Goal: Transaction & Acquisition: Purchase product/service

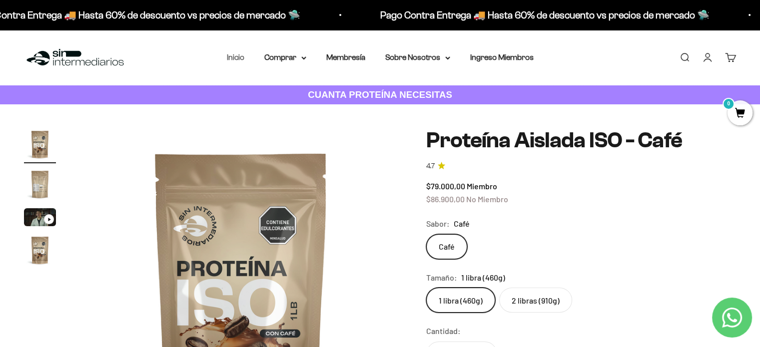
click at [237, 58] on link "Inicio" at bounding box center [235, 57] width 17 height 8
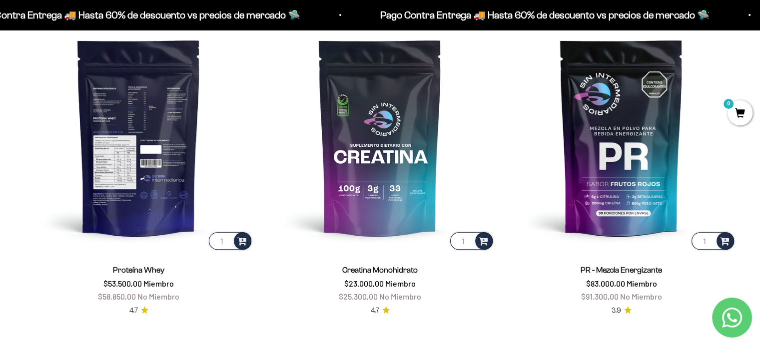
scroll to position [450, 0]
click at [103, 133] on img at bounding box center [138, 136] width 229 height 229
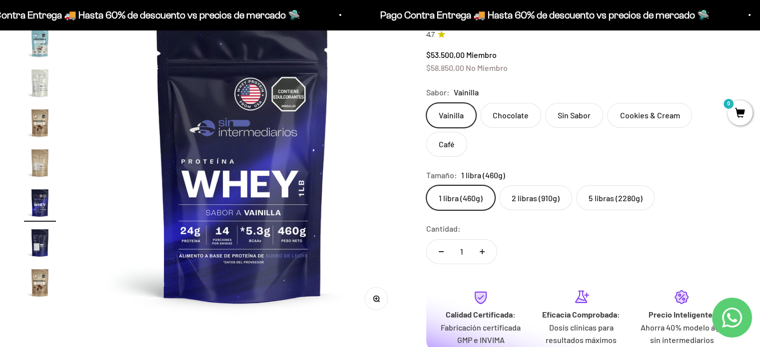
scroll to position [150, 0]
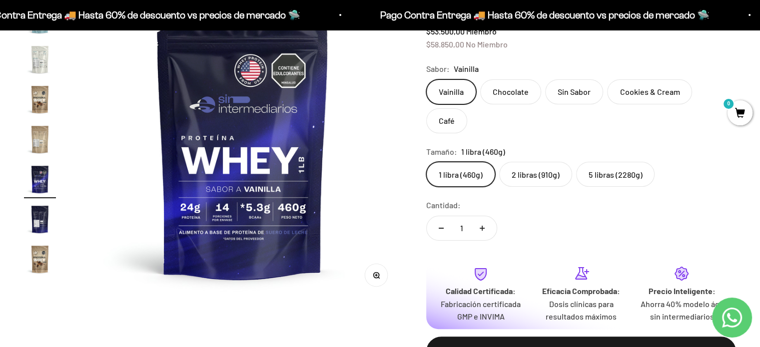
click at [503, 93] on label "Chocolate" at bounding box center [510, 91] width 61 height 25
click at [426, 79] on input "Chocolate" at bounding box center [426, 79] width 0 height 0
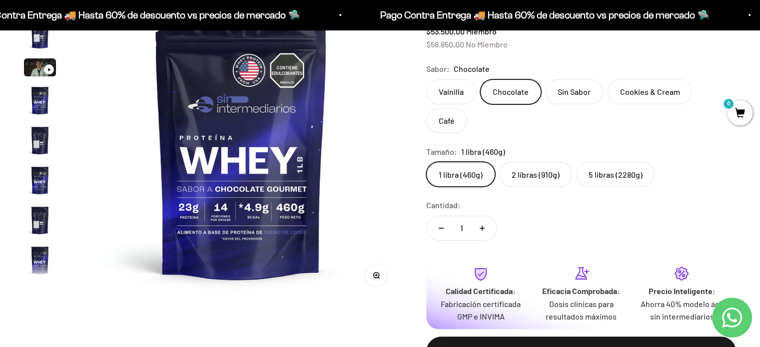
click at [564, 90] on label "Sin Sabor" at bounding box center [574, 91] width 58 height 25
click at [426, 79] on input "Sin Sabor" at bounding box center [426, 79] width 0 height 0
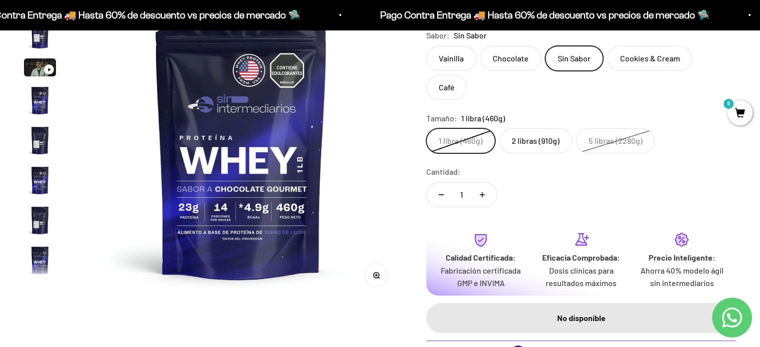
click at [648, 59] on label "Cookies & Cream" at bounding box center [649, 58] width 85 height 25
click at [426, 46] on input "Cookies & Cream" at bounding box center [426, 45] width 0 height 0
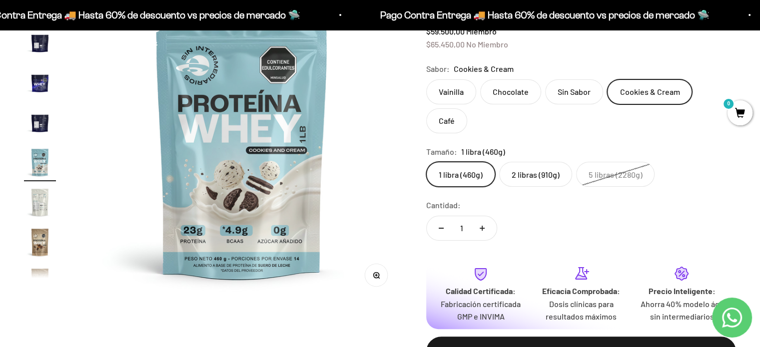
scroll to position [338, 0]
click at [467, 108] on label "Café" at bounding box center [446, 120] width 41 height 25
click at [426, 79] on input "Café" at bounding box center [426, 79] width 0 height 0
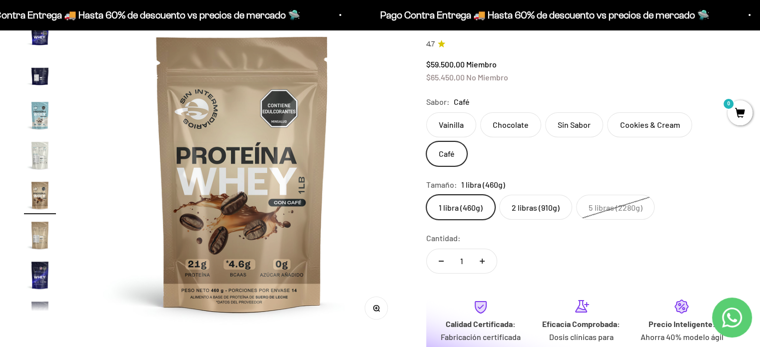
scroll to position [100, 0]
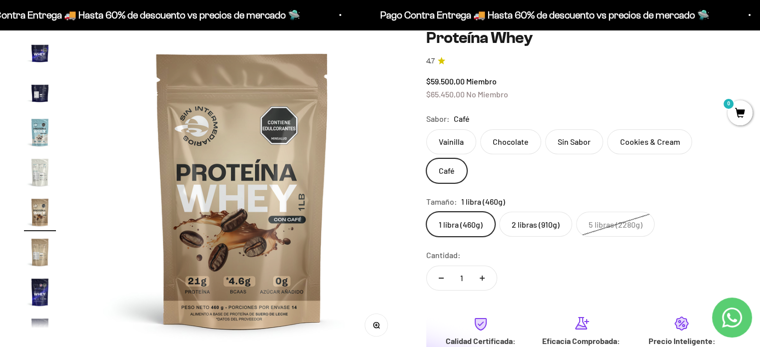
click at [529, 212] on label "2 libras (910g)" at bounding box center [535, 224] width 73 height 25
click at [426, 211] on input "2 libras (910g)" at bounding box center [426, 211] width 0 height 0
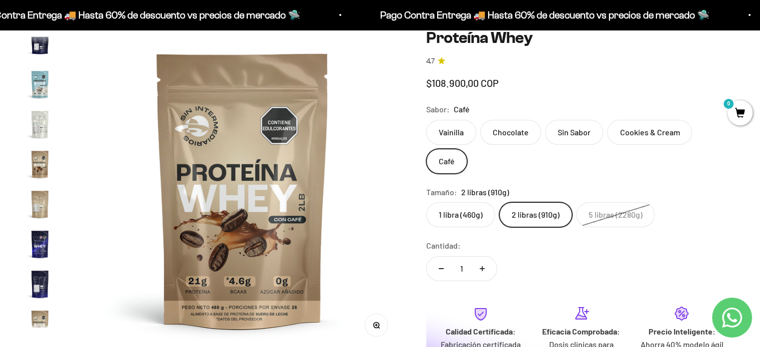
scroll to position [480, 0]
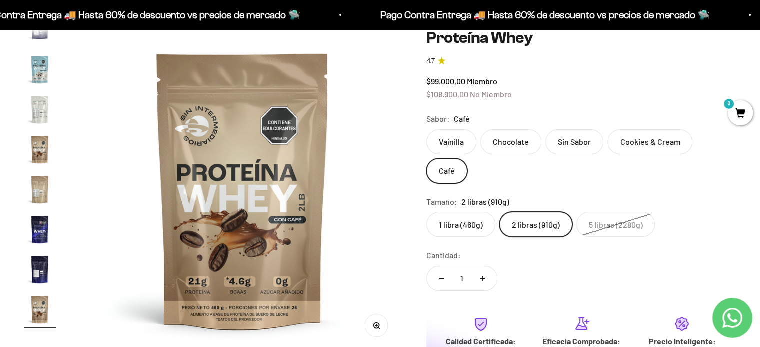
click at [469, 212] on label "1 libra (460g)" at bounding box center [460, 224] width 69 height 25
click at [426, 211] on input "1 libra (460g)" at bounding box center [426, 211] width 0 height 0
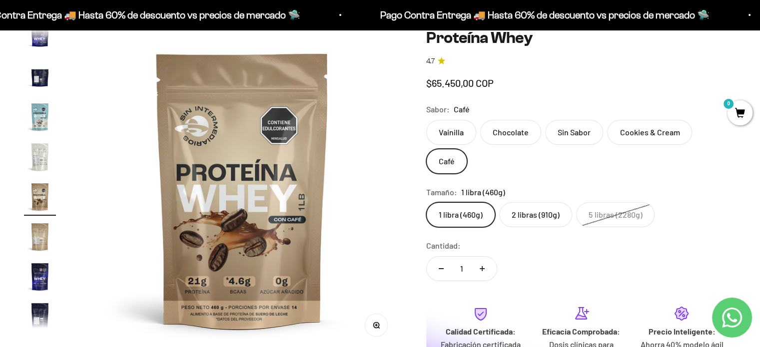
scroll to position [418, 0]
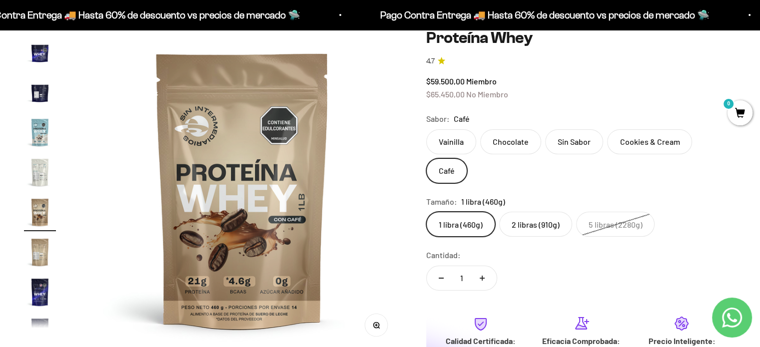
click at [482, 276] on icon "Aumentar cantidad" at bounding box center [482, 278] width 0 height 5
click at [445, 266] on button "Reducir cantidad" at bounding box center [441, 278] width 29 height 24
type input "1"
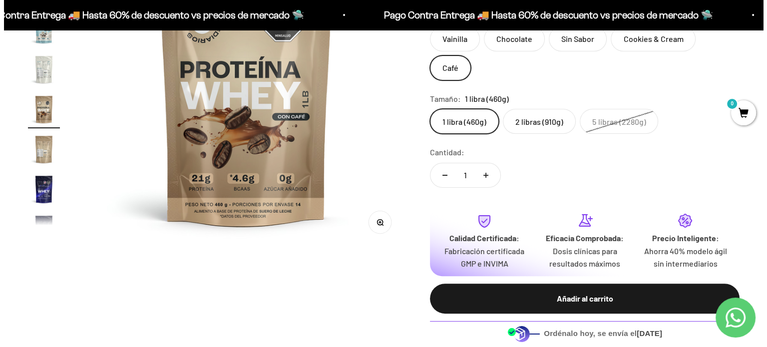
scroll to position [250, 0]
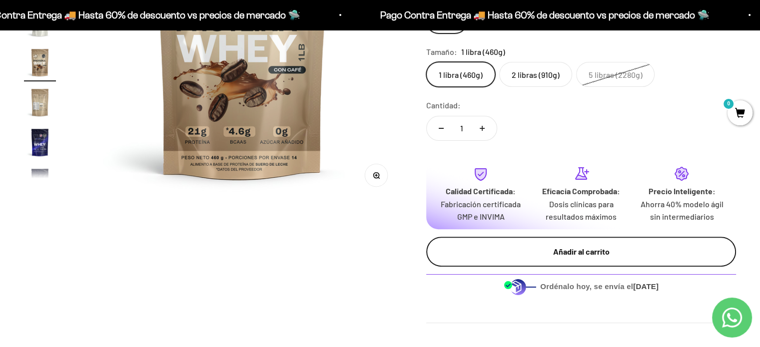
click at [569, 245] on div "Añadir al carrito" at bounding box center [581, 251] width 270 height 13
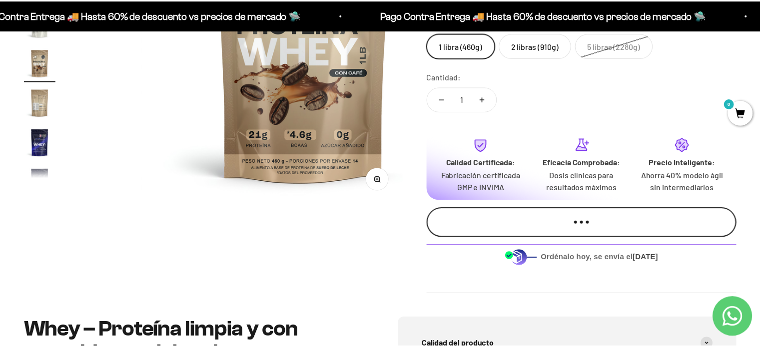
scroll to position [0, 5077]
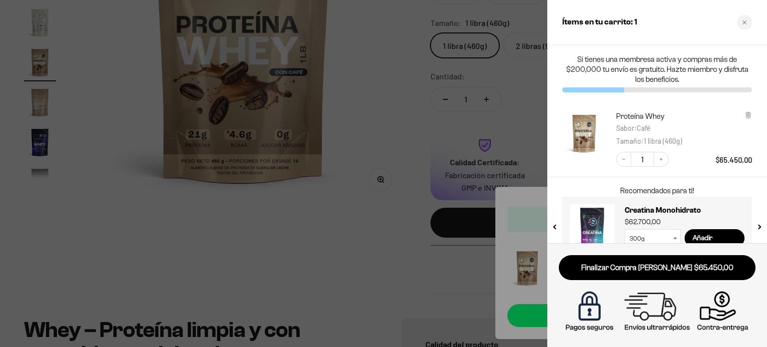
click at [40, 273] on div at bounding box center [383, 173] width 767 height 347
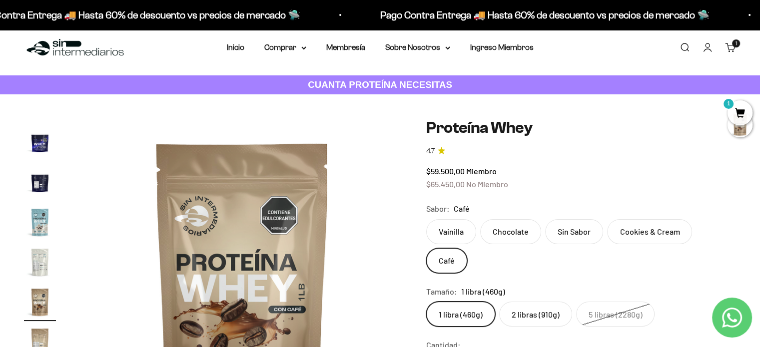
scroll to position [0, 0]
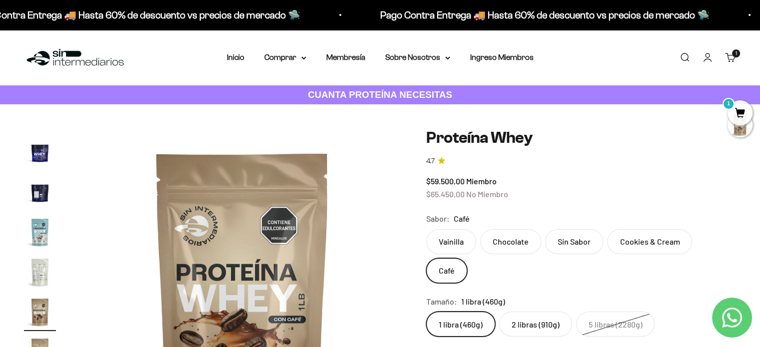
click at [43, 154] on img "Ir al artículo 12" at bounding box center [40, 152] width 32 height 32
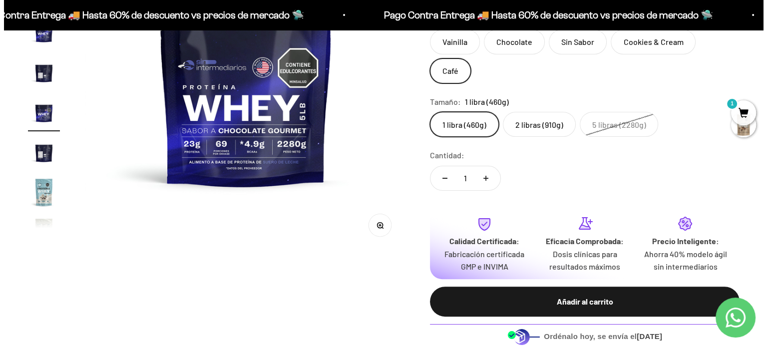
scroll to position [150, 0]
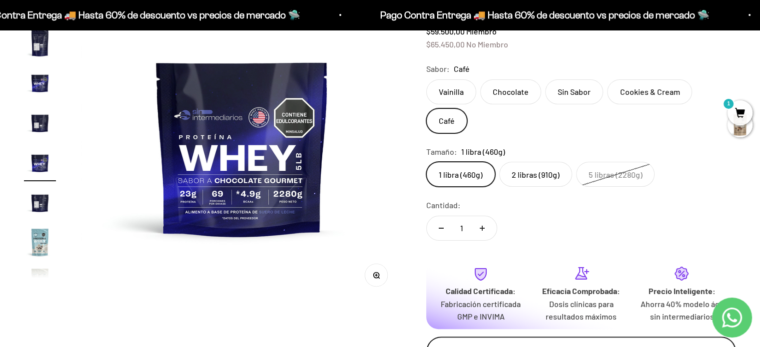
click at [535, 345] on div "Añadir al carrito" at bounding box center [581, 351] width 270 height 13
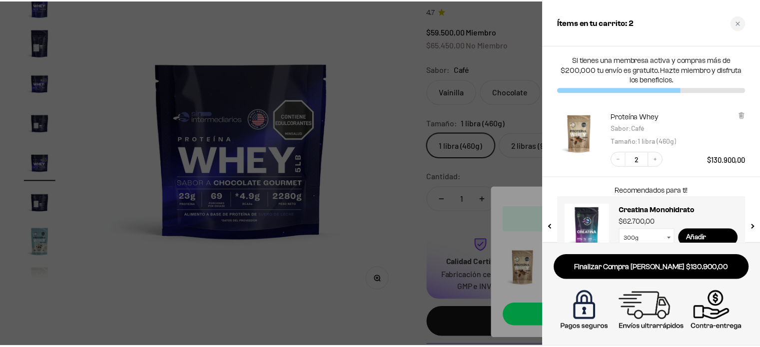
scroll to position [20, 0]
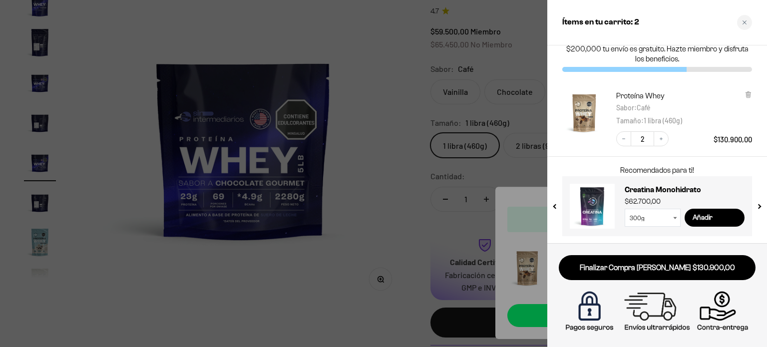
click at [677, 215] on select "300g 100g" at bounding box center [653, 218] width 56 height 18
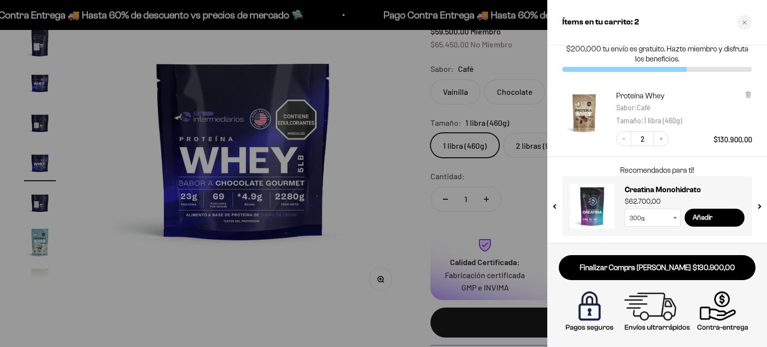
click at [665, 218] on select "300g 100g" at bounding box center [653, 218] width 56 height 18
click at [122, 285] on div at bounding box center [383, 173] width 767 height 347
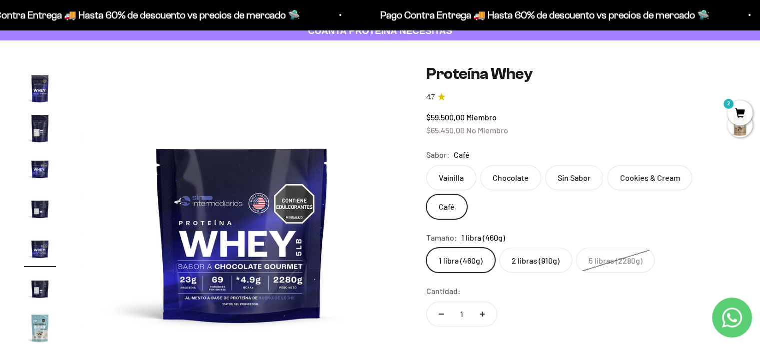
scroll to position [0, 0]
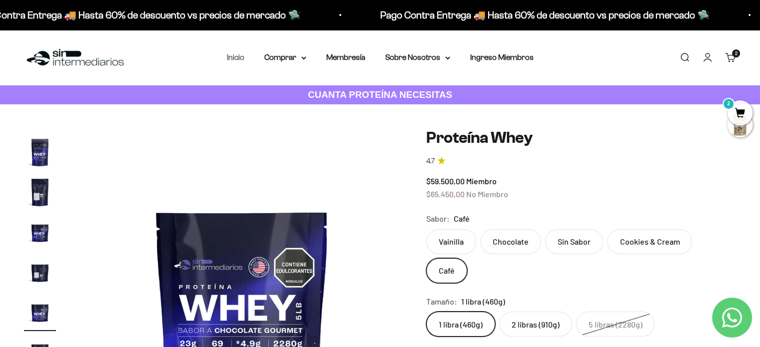
click at [235, 58] on link "Inicio" at bounding box center [235, 57] width 17 height 8
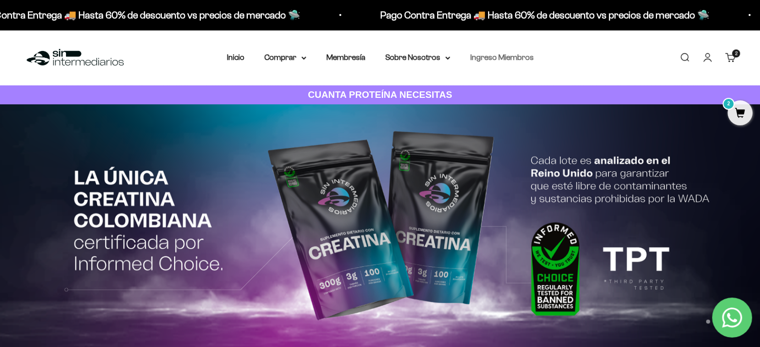
click at [489, 60] on link "Ingreso Miembros" at bounding box center [501, 57] width 63 height 8
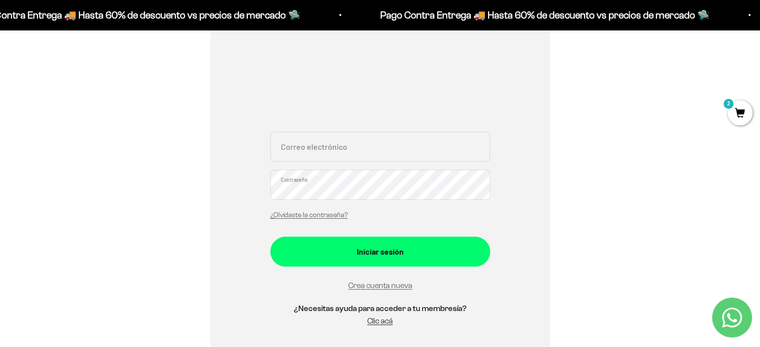
scroll to position [250, 0]
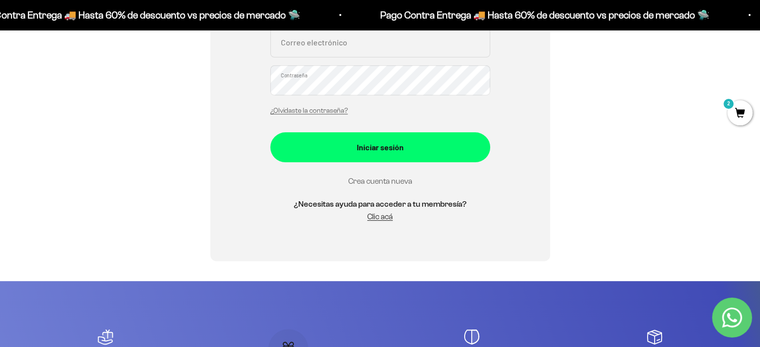
click at [384, 183] on link "Crea cuenta nueva" at bounding box center [380, 181] width 64 height 8
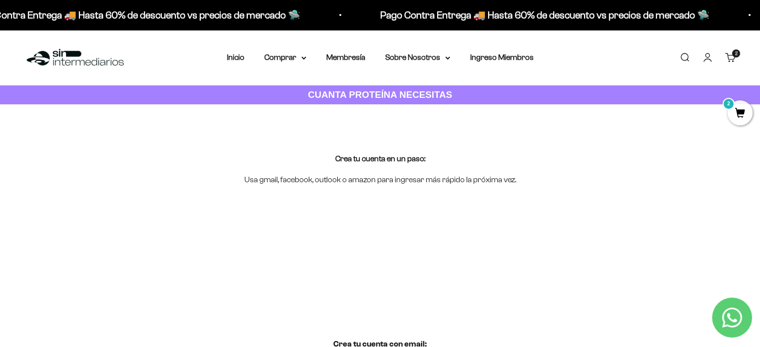
scroll to position [200, 0]
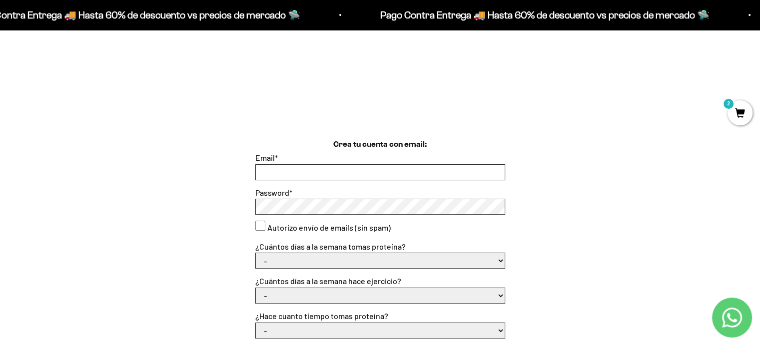
click at [389, 173] on input "Email *" at bounding box center [380, 172] width 249 height 15
type input "gapede2304@hotmail.com"
click at [200, 191] on div "Crea tu cuenta con email: Email * gapede2304@hotmail.com Password * Autorizo en…" at bounding box center [380, 325] width 712 height 375
click at [416, 230] on form "Email * gapede2304@hotmail.com Password * Autorizo envío de emails (sin spam) ¿…" at bounding box center [380, 332] width 250 height 362
click at [721, 180] on div "Crea tu cuenta con email: Email * gapede2304@hotmail.com Password * Autorizo en…" at bounding box center [380, 325] width 712 height 375
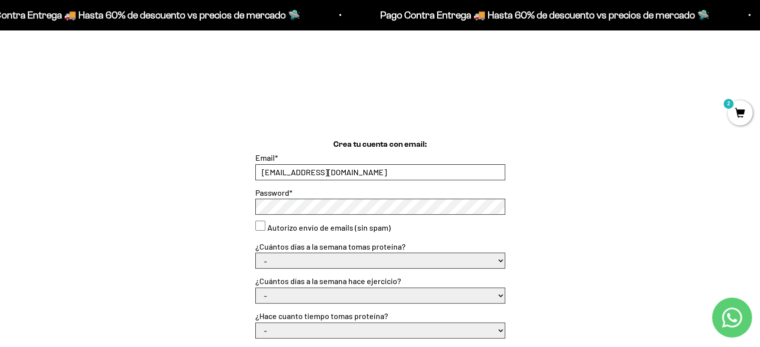
click at [257, 224] on consent"] "Autorizo envío de emails (sin spam)" at bounding box center [260, 226] width 10 height 10
checkbox consent"] "true"
click at [342, 259] on select "- 1 o 2 3 a 5 6 o 7" at bounding box center [380, 260] width 249 height 15
select select "3 a 5"
click at [256, 253] on select "- 1 o 2 3 a 5 6 o 7" at bounding box center [380, 260] width 249 height 15
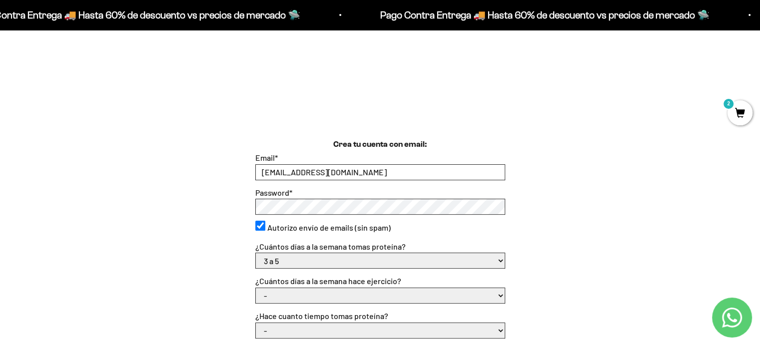
click at [498, 295] on select "- No hago 1 a 2 días 3 a 5 días 6 o 7 días" at bounding box center [380, 295] width 249 height 15
select select "6 o 7 días"
click at [256, 288] on select "- No hago 1 a 2 días 3 a 5 días 6 o 7 días" at bounding box center [380, 295] width 249 height 15
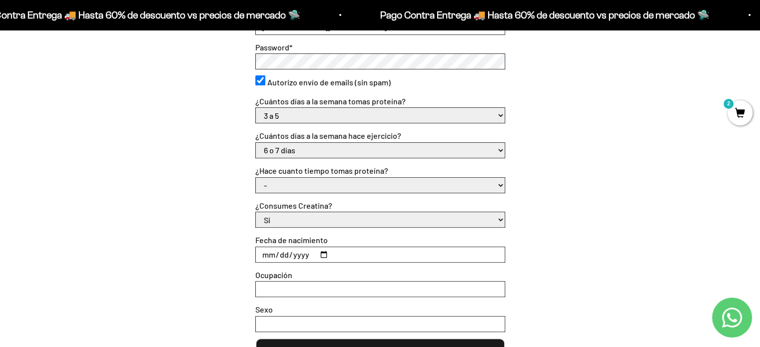
scroll to position [358, 0]
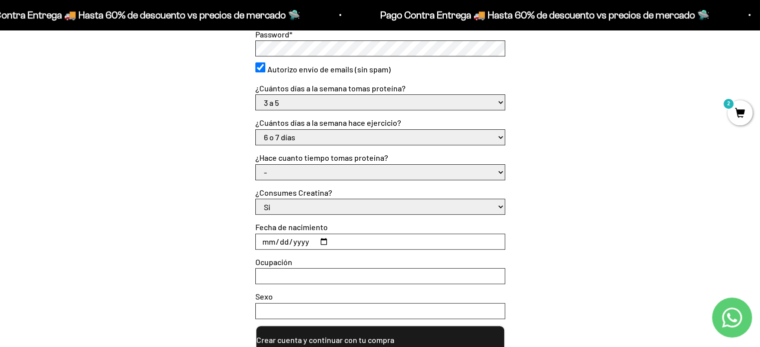
click at [363, 170] on select "- Apenas estoy empezando Menos de 6 meses Más de 6 meses Hace más de un año" at bounding box center [380, 172] width 249 height 15
select select "Apenas estoy empezando"
click at [256, 165] on select "- Apenas estoy empezando Menos de 6 meses Más de 6 meses Hace más de un año" at bounding box center [380, 172] width 249 height 15
click at [263, 241] on input "Fecha de nacimiento" at bounding box center [380, 241] width 249 height 15
type input "1978-02-13"
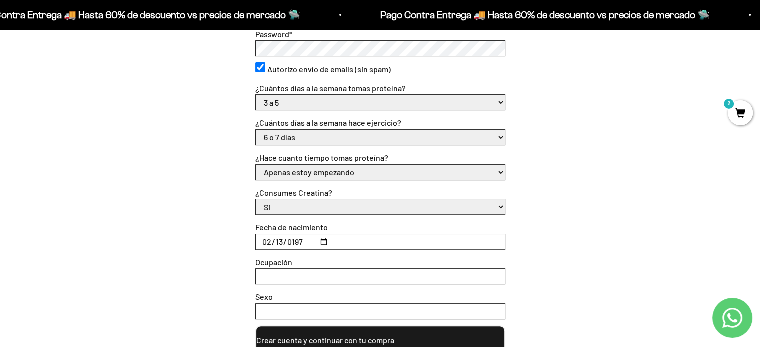
click at [273, 278] on input "Ocupación" at bounding box center [380, 276] width 249 height 15
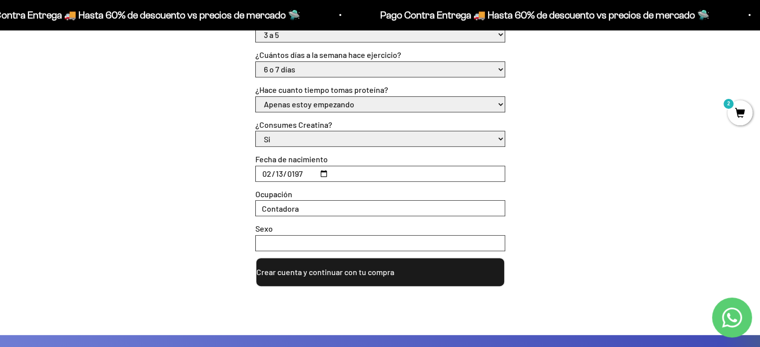
scroll to position [458, 0]
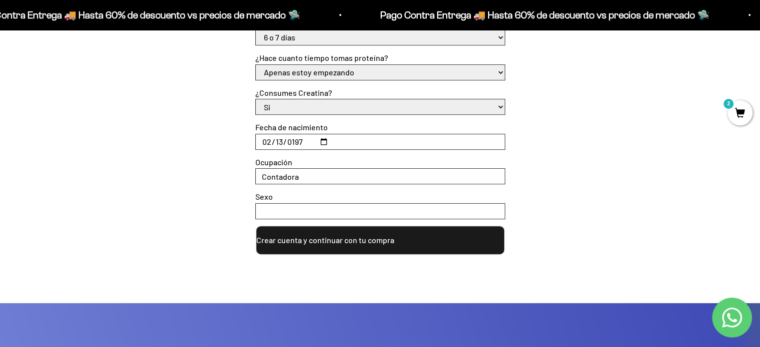
type input "Contadora"
click at [292, 205] on input "Sexo" at bounding box center [380, 211] width 249 height 15
type input "femenino"
click at [327, 239] on button "Crear cuenta y continuar con tu compra" at bounding box center [380, 240] width 250 height 30
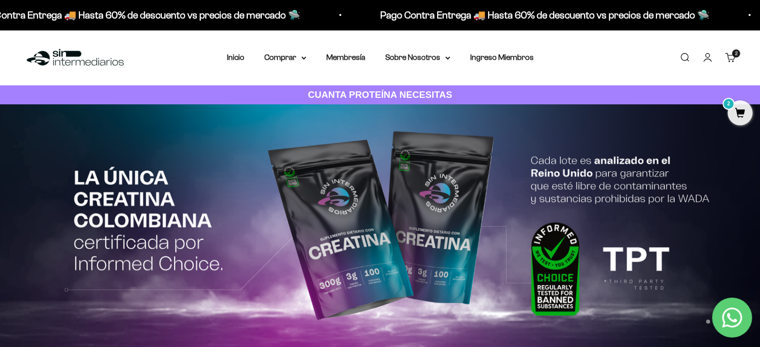
click at [466, 70] on div "Menú [GEOGRAPHIC_DATA] Inicio Comprar Proteínas Ver Todos Whey Iso Vegan Pancak…" at bounding box center [380, 57] width 760 height 55
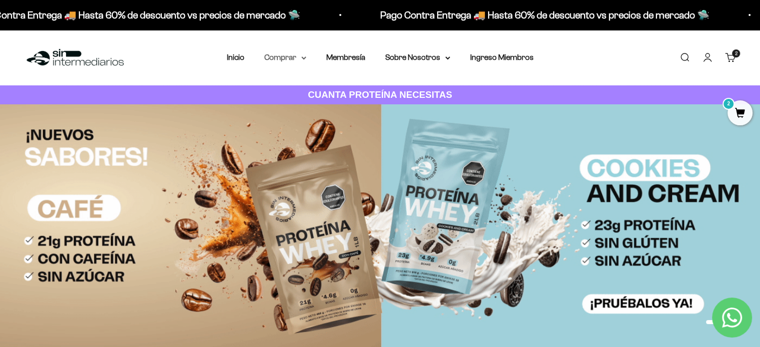
click at [298, 57] on summary "Comprar" at bounding box center [285, 57] width 42 height 13
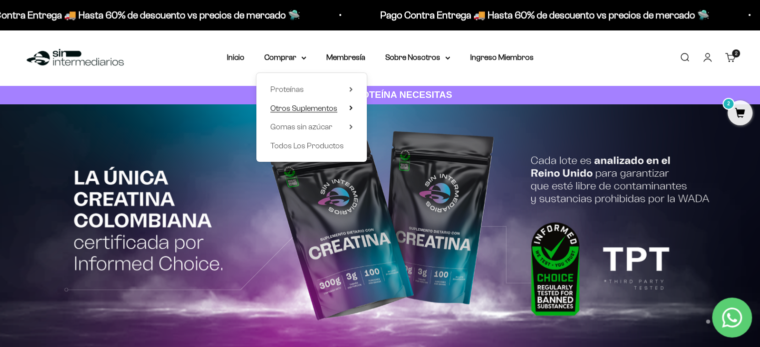
click at [350, 107] on icon at bounding box center [351, 108] width 2 height 4
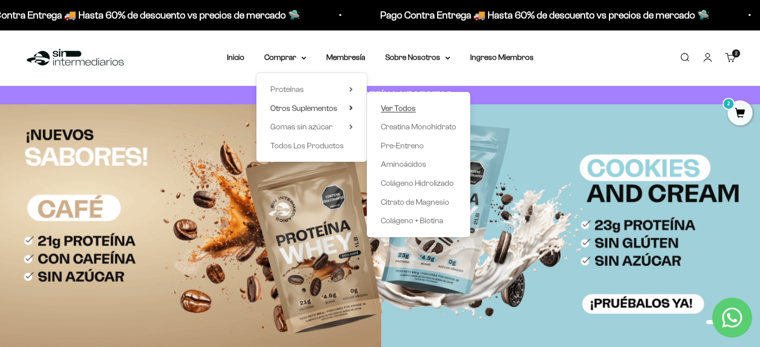
click at [402, 106] on span "Ver Todos" at bounding box center [398, 108] width 35 height 8
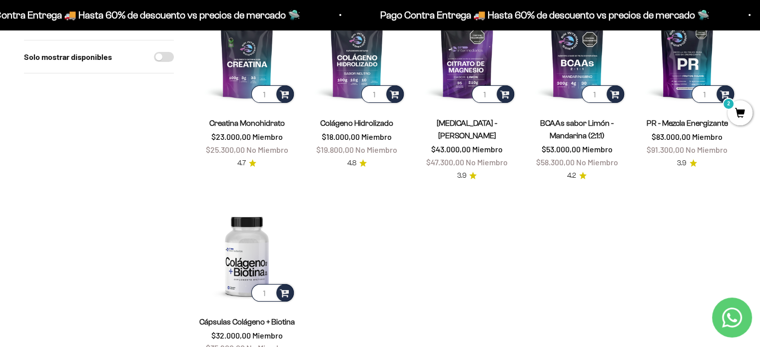
scroll to position [150, 0]
click at [683, 164] on span "3.9" at bounding box center [681, 163] width 9 height 11
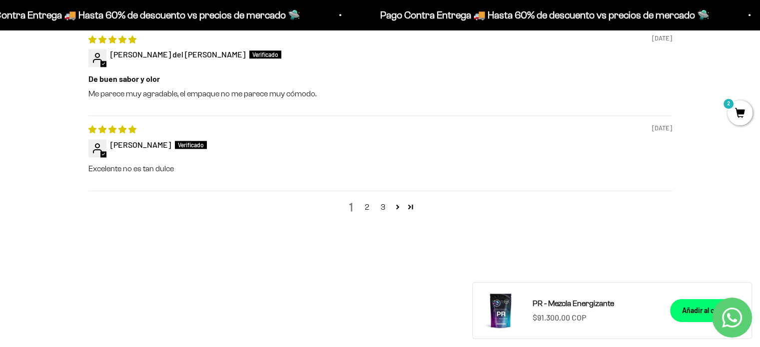
scroll to position [1249, 0]
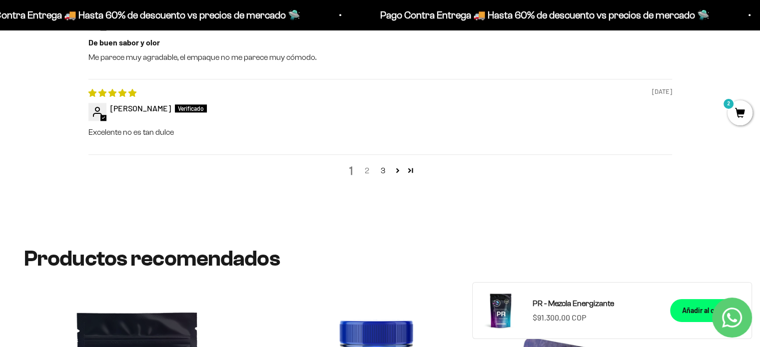
click at [369, 171] on link "2" at bounding box center [367, 171] width 16 height 12
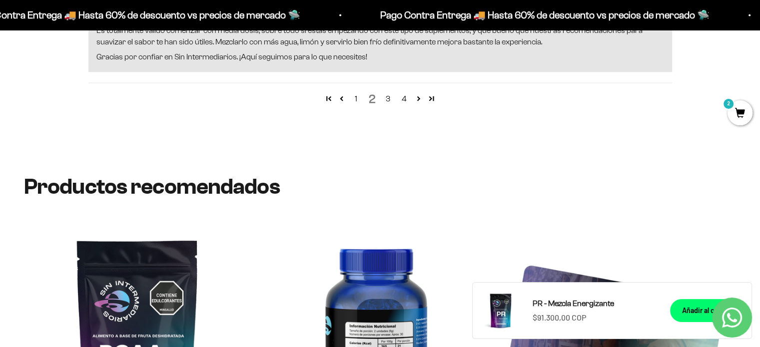
scroll to position [1454, 0]
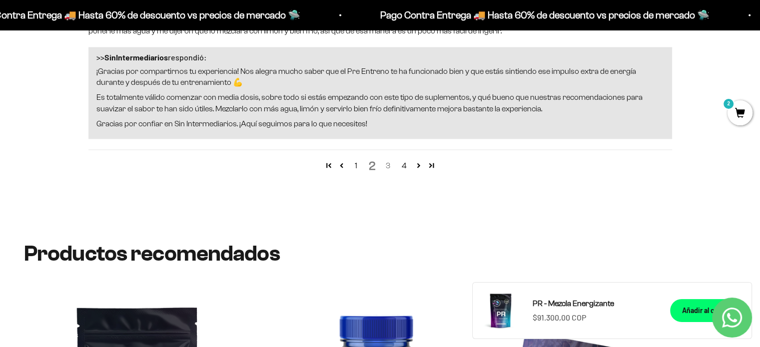
click at [386, 168] on link "3" at bounding box center [388, 166] width 16 height 12
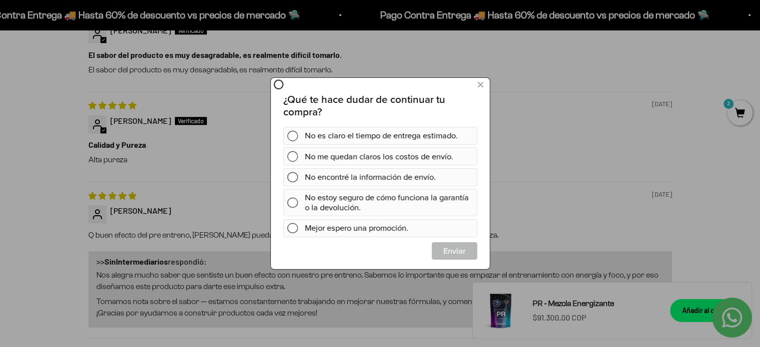
scroll to position [0, 0]
click at [479, 87] on icon at bounding box center [479, 84] width 5 height 13
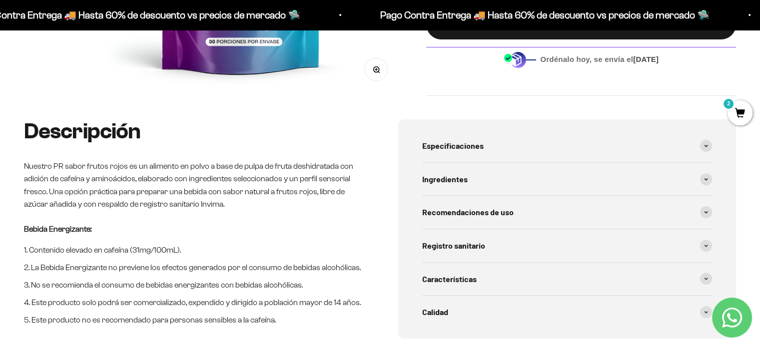
scroll to position [5, 0]
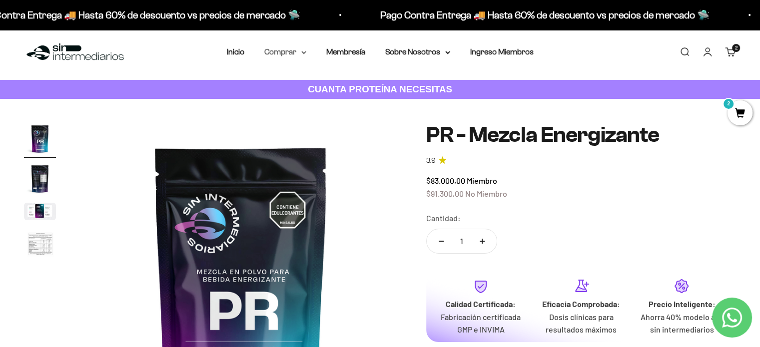
click at [304, 56] on summary "Comprar" at bounding box center [285, 51] width 42 height 13
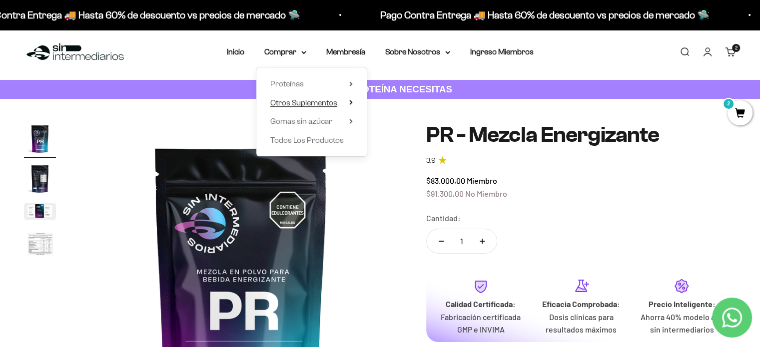
click at [352, 104] on icon at bounding box center [350, 102] width 3 height 5
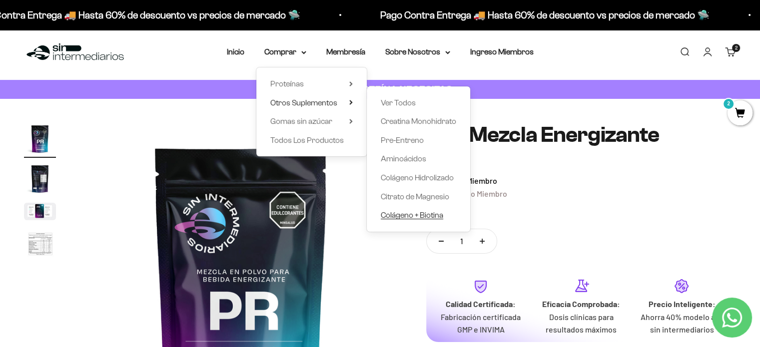
click at [415, 214] on span "Colágeno + Biotina" at bounding box center [412, 215] width 62 height 8
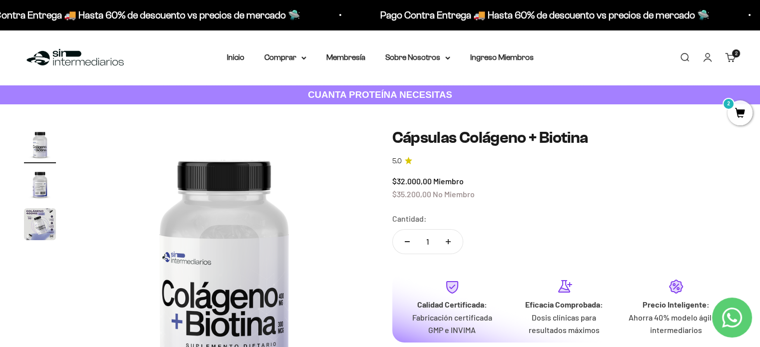
click at [41, 193] on img "Ir al artículo 2" at bounding box center [40, 184] width 32 height 32
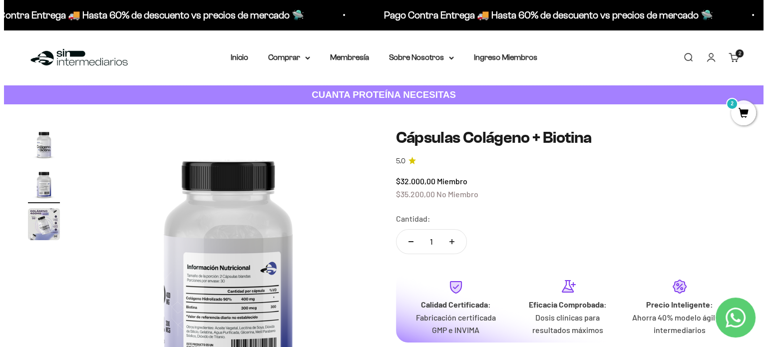
scroll to position [50, 0]
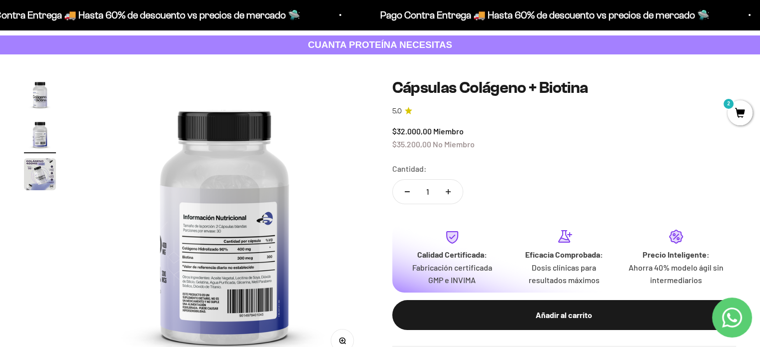
click at [743, 116] on span "2" at bounding box center [739, 112] width 25 height 25
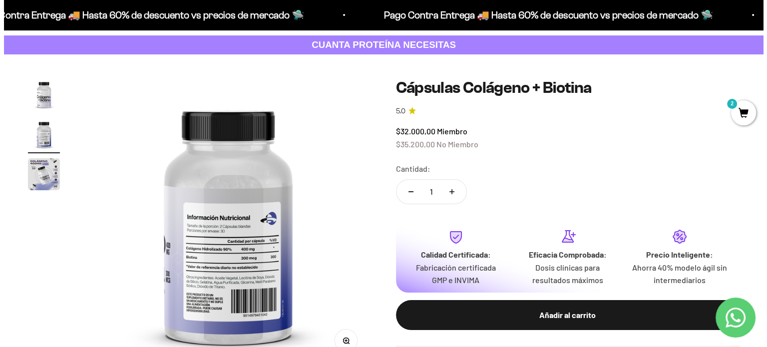
scroll to position [0, 304]
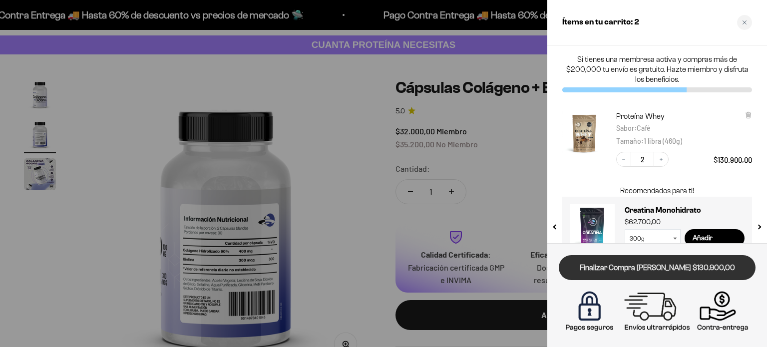
click at [657, 271] on link "Finalizar Compra [PERSON_NAME] $130.900,00" at bounding box center [657, 267] width 197 height 25
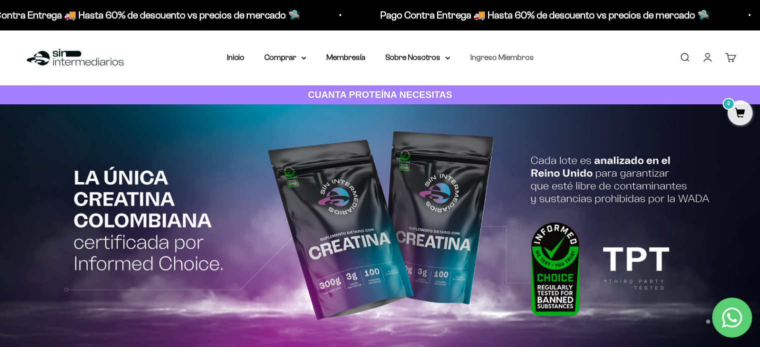
click at [497, 56] on link "Ingreso Miembros" at bounding box center [501, 57] width 63 height 8
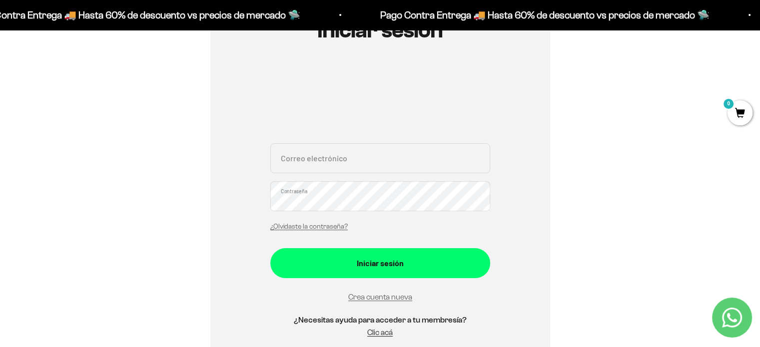
scroll to position [150, 0]
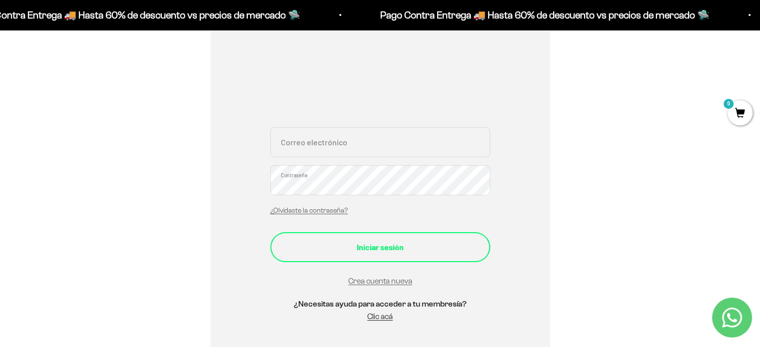
type input "[EMAIL_ADDRESS][DOMAIN_NAME]"
click at [410, 242] on div "Iniciar sesión" at bounding box center [380, 247] width 180 height 13
